Goal: Check status: Check status

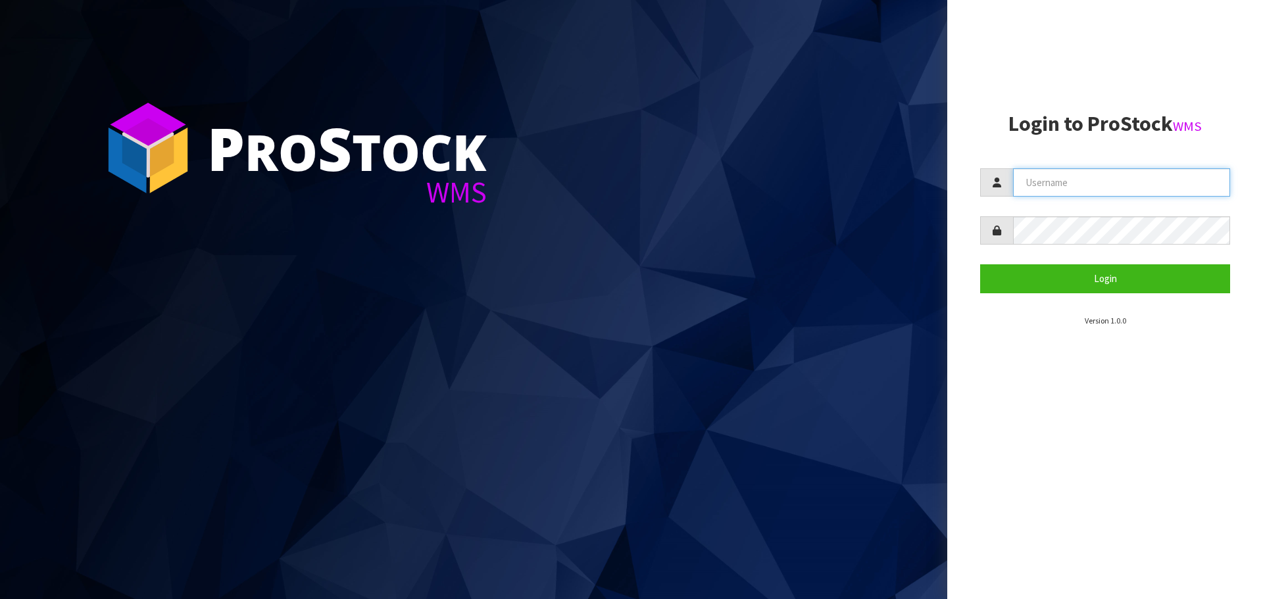
click at [1060, 178] on input "text" at bounding box center [1121, 182] width 217 height 28
type input "PACIFICBIOLOGICS"
click at [980, 264] on button "Login" at bounding box center [1105, 278] width 250 height 28
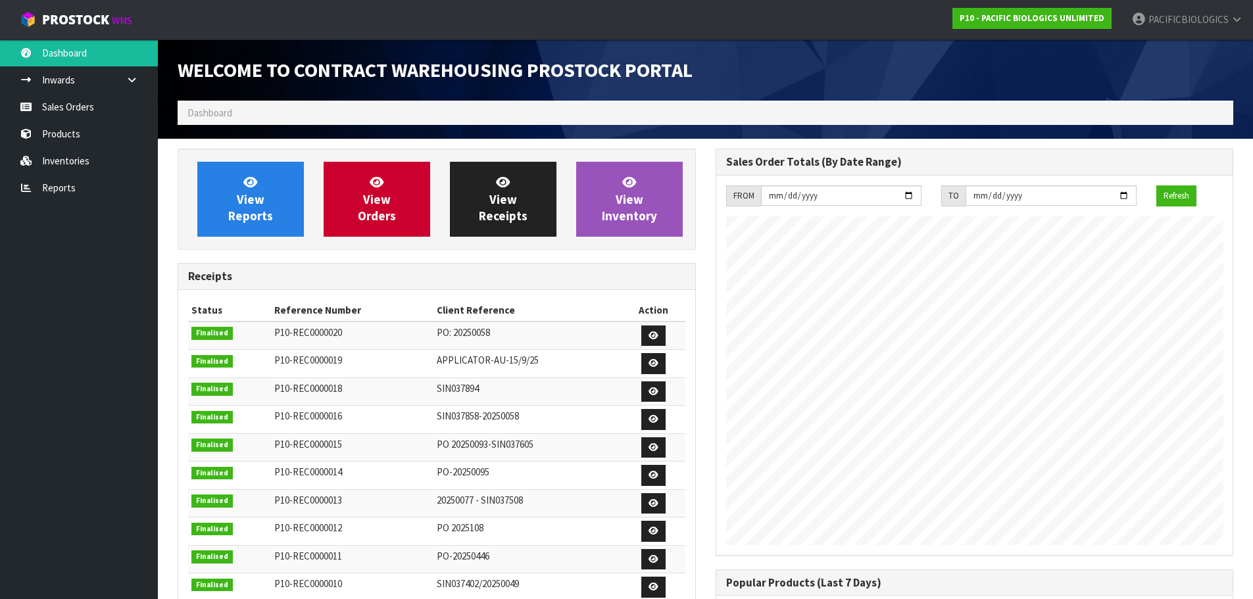
scroll to position [580, 538]
click at [81, 103] on link "Sales Orders" at bounding box center [79, 106] width 158 height 27
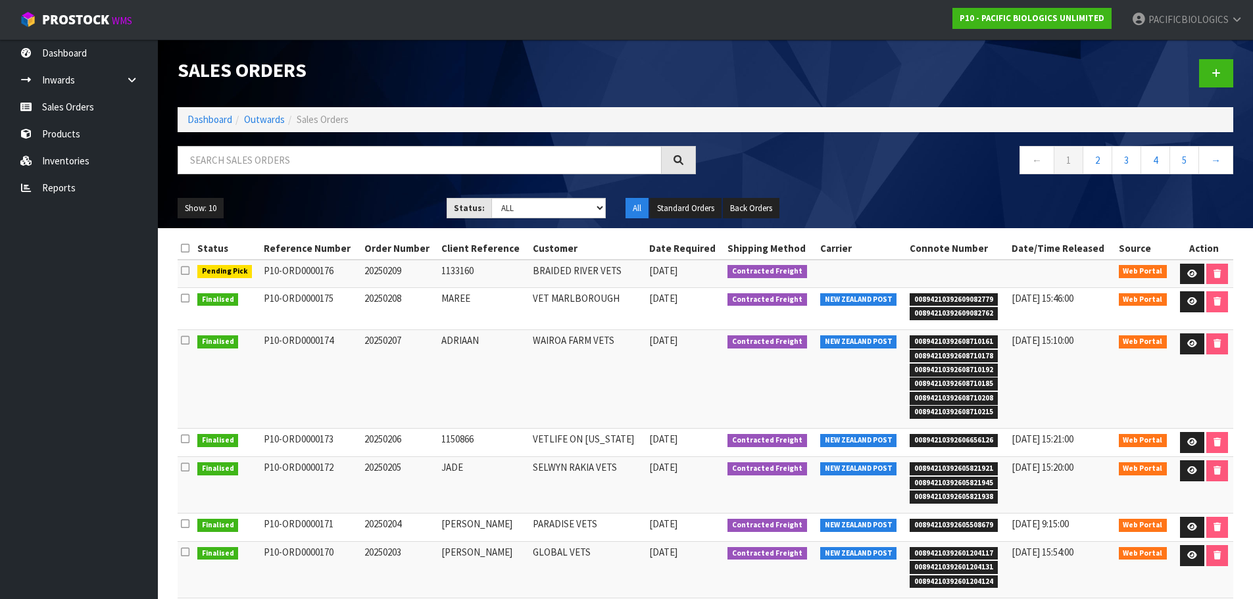
drag, startPoint x: 476, startPoint y: 267, endPoint x: 431, endPoint y: 268, distance: 45.4
click at [431, 268] on tr "Pending Pick P10-ORD0000176 20250209 1133160 BRAIDED RIVER VETS [DATE] Contract…" at bounding box center [706, 274] width 1056 height 28
copy tr "1133160"
click at [1188, 270] on icon at bounding box center [1193, 274] width 10 height 9
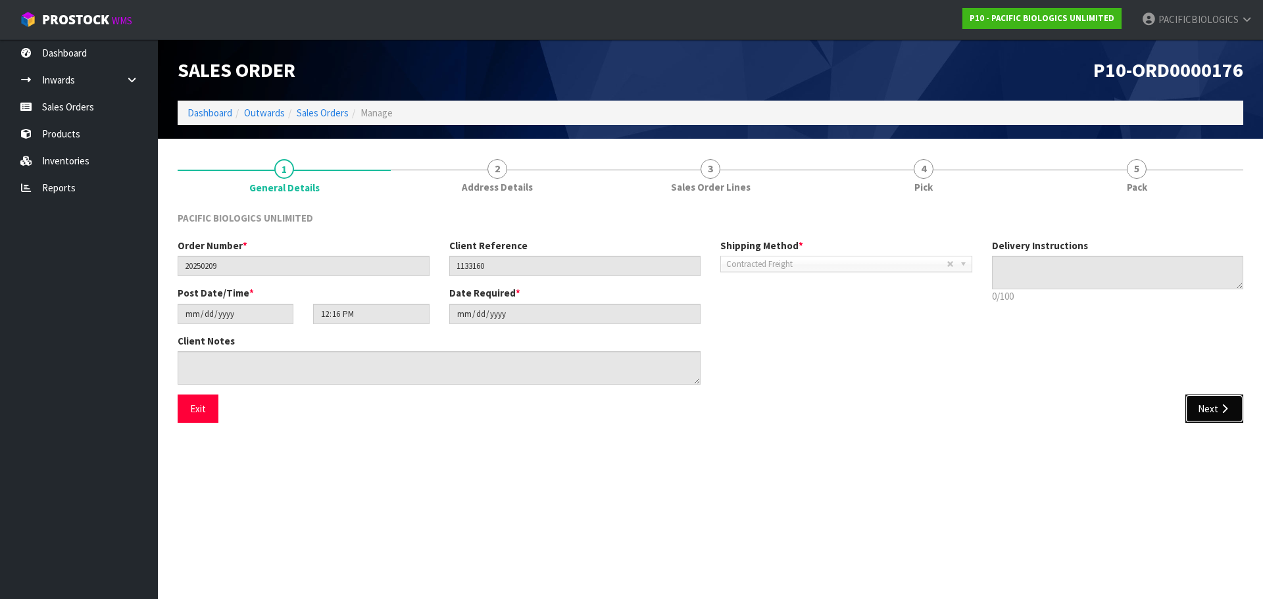
click at [1219, 407] on icon "button" at bounding box center [1224, 409] width 13 height 10
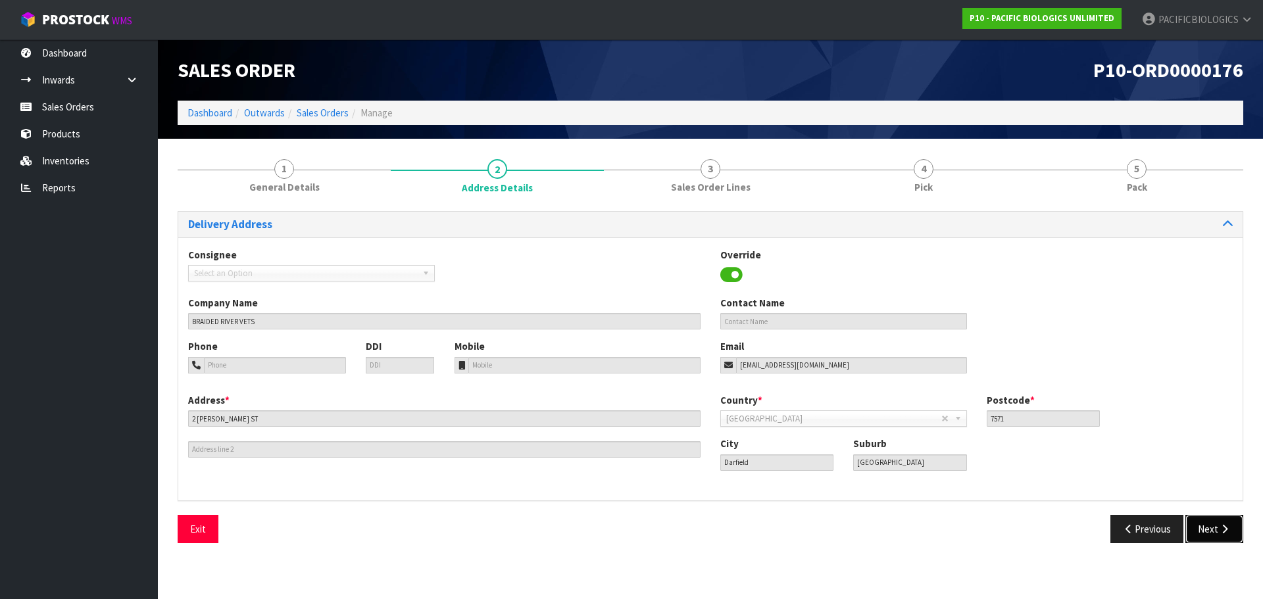
click at [1215, 526] on button "Next" at bounding box center [1215, 529] width 58 height 28
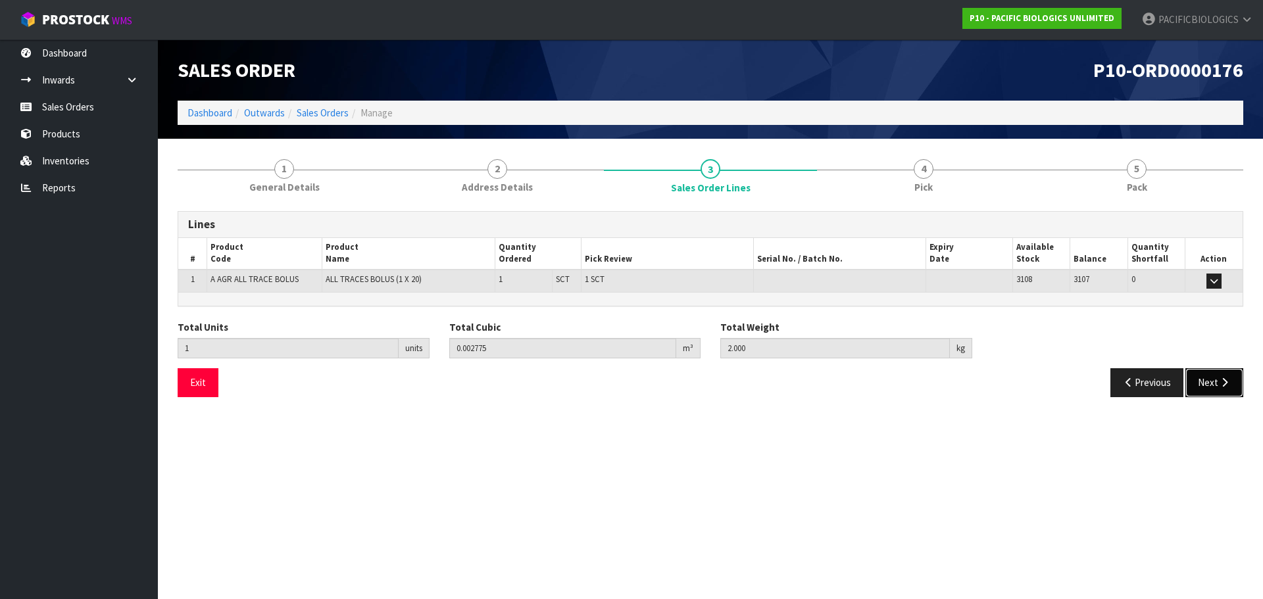
click at [1199, 388] on button "Next" at bounding box center [1215, 382] width 58 height 28
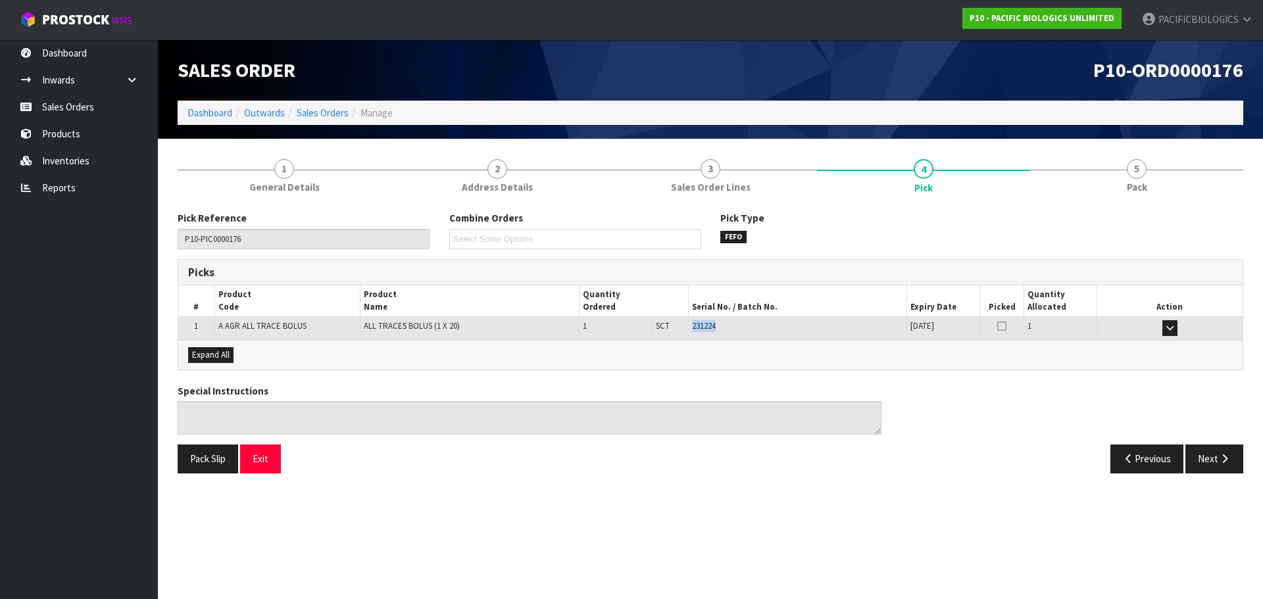
drag, startPoint x: 726, startPoint y: 327, endPoint x: 690, endPoint y: 328, distance: 35.6
click at [690, 328] on td "231224" at bounding box center [797, 328] width 218 height 23
copy span "231224"
click at [89, 105] on link "Sales Orders" at bounding box center [79, 106] width 158 height 27
